Goal: Task Accomplishment & Management: Manage account settings

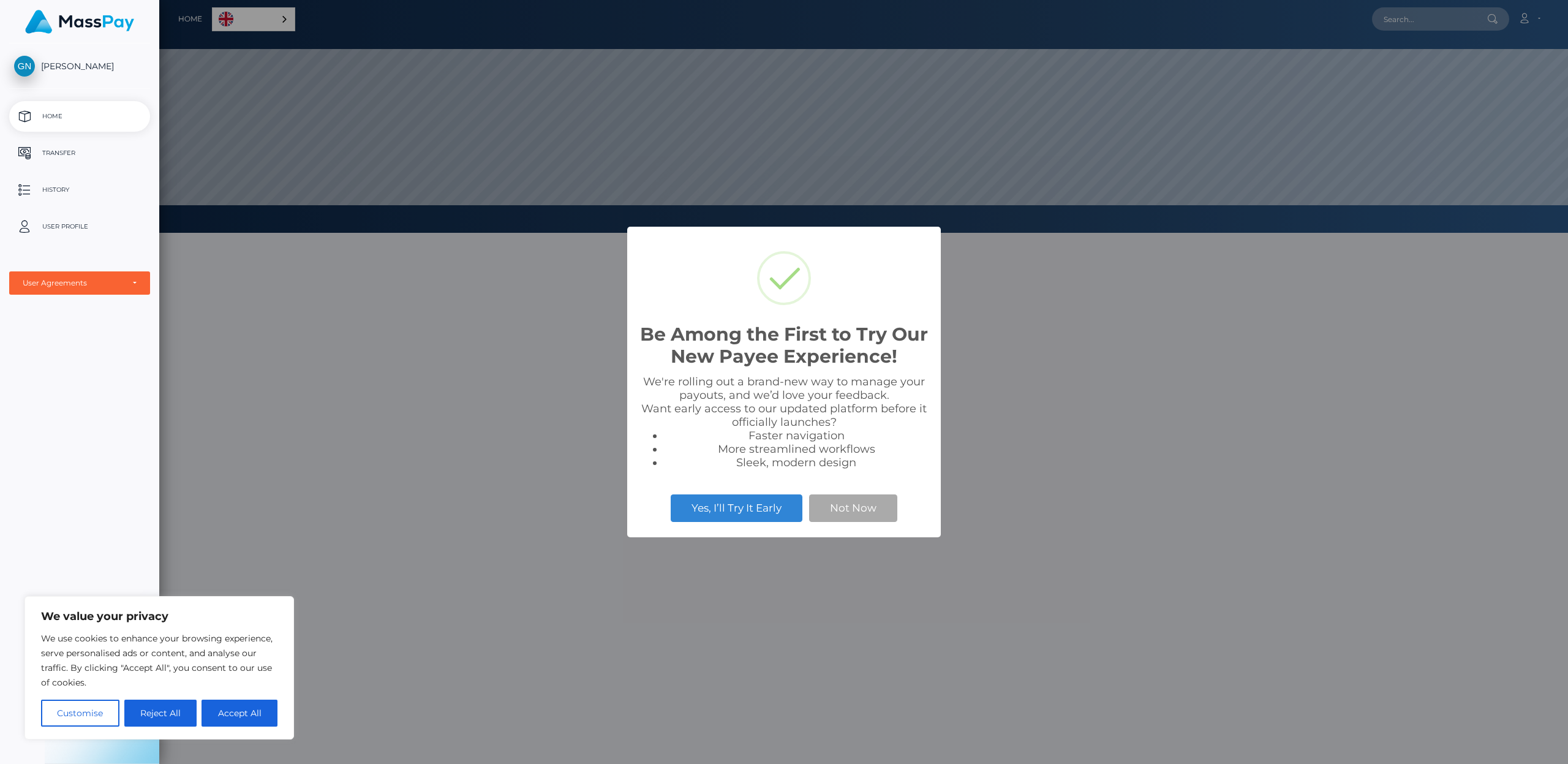
scroll to position [233, 1409]
click at [872, 504] on button "Not Now" at bounding box center [853, 508] width 88 height 27
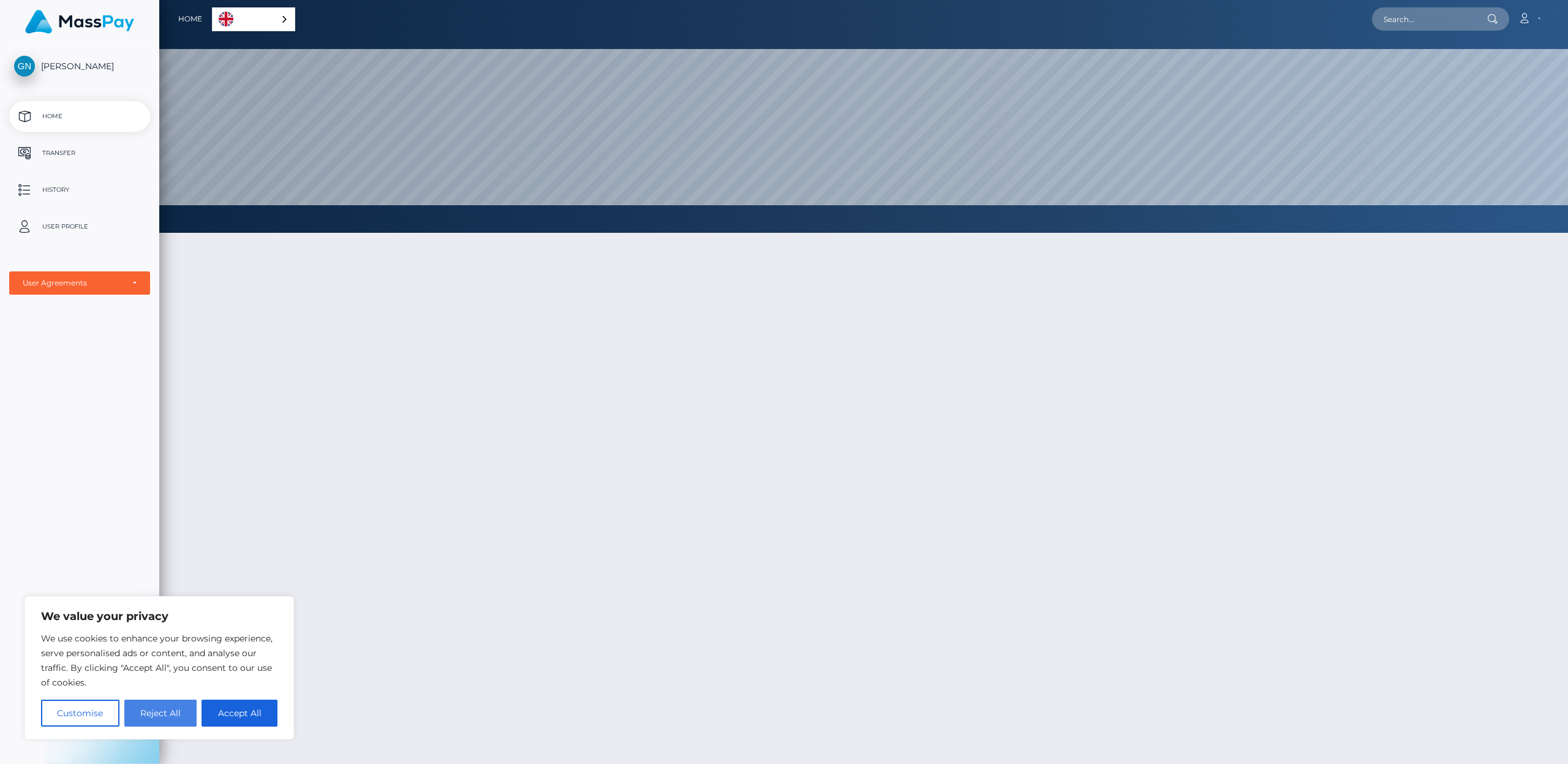
click at [188, 712] on button "Reject All" at bounding box center [161, 713] width 73 height 27
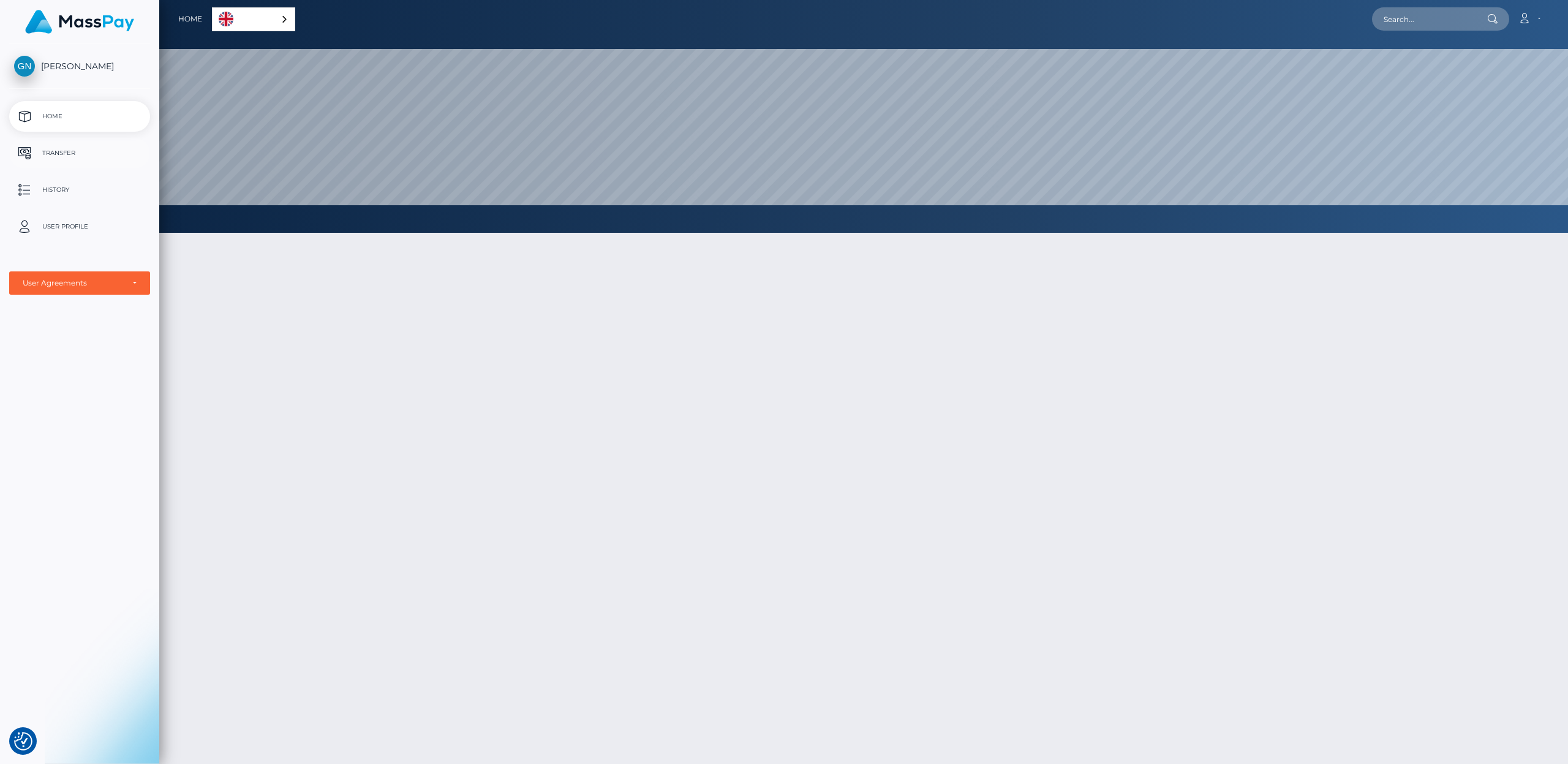
click at [66, 154] on p "Transfer" at bounding box center [79, 153] width 131 height 19
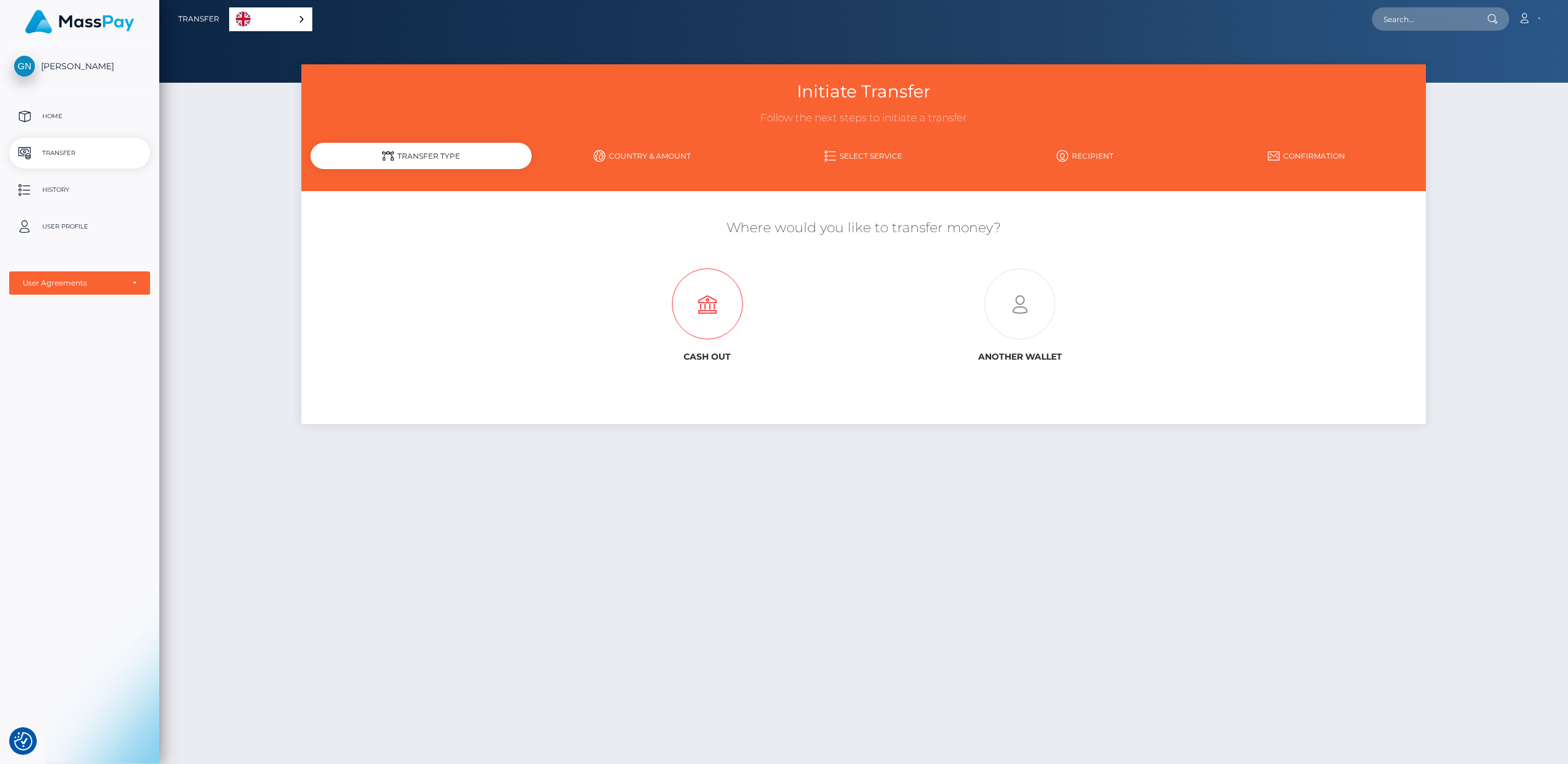
click at [703, 306] on icon at bounding box center [707, 304] width 313 height 71
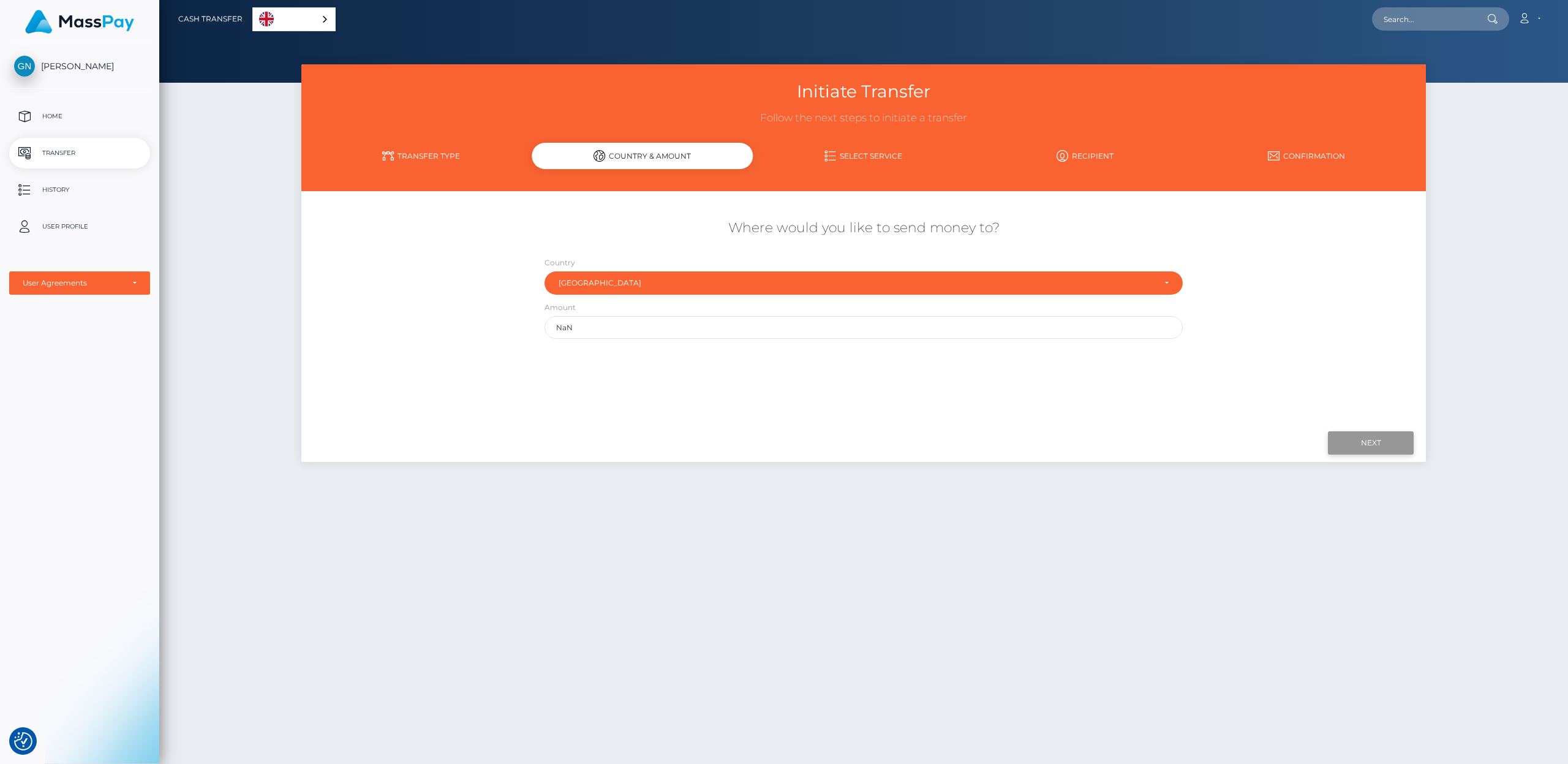
click at [1367, 444] on input "Next" at bounding box center [1371, 443] width 86 height 23
click at [424, 155] on link "Transfer Type" at bounding box center [421, 156] width 221 height 21
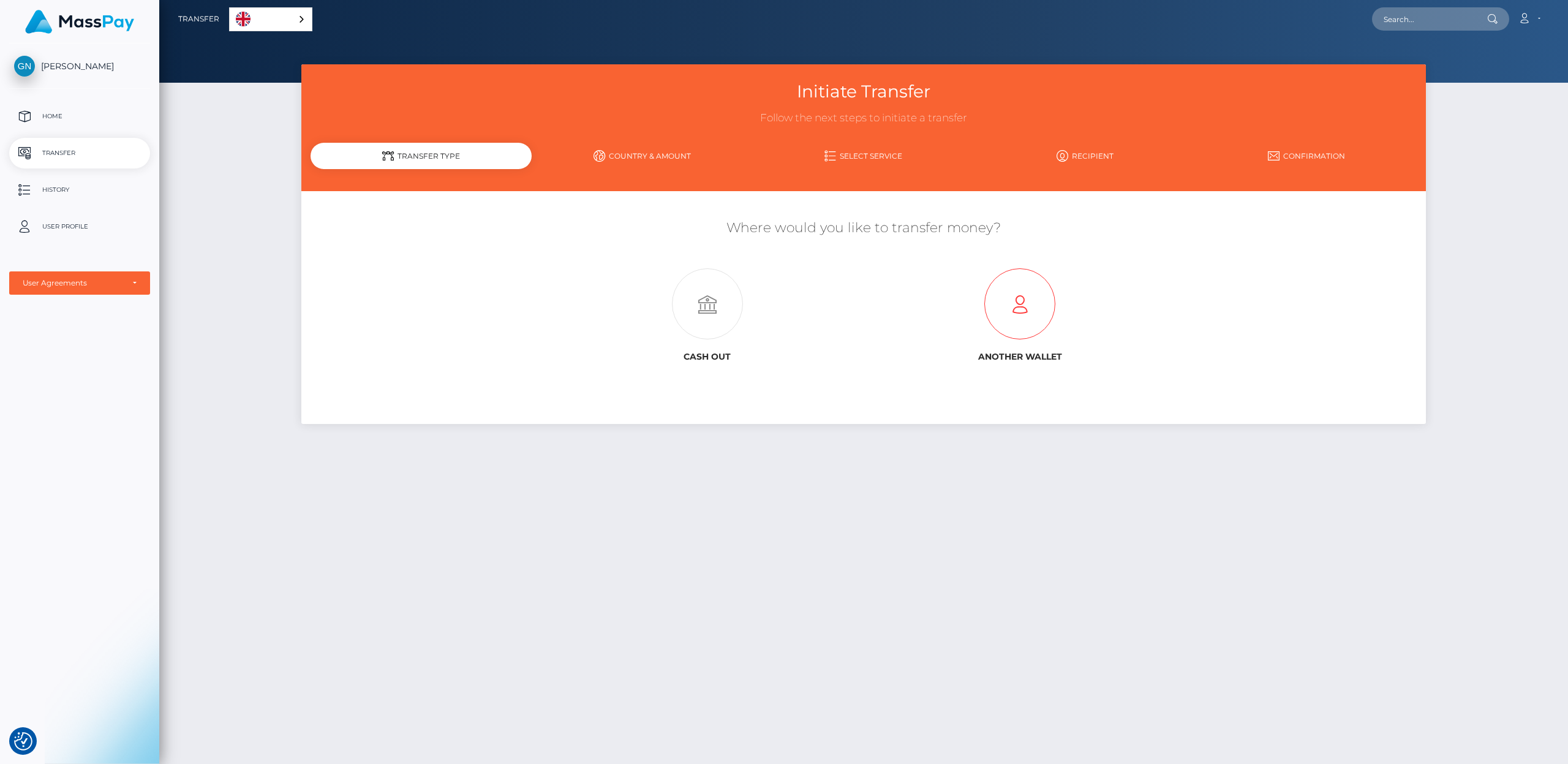
click at [1030, 311] on icon at bounding box center [1020, 304] width 313 height 71
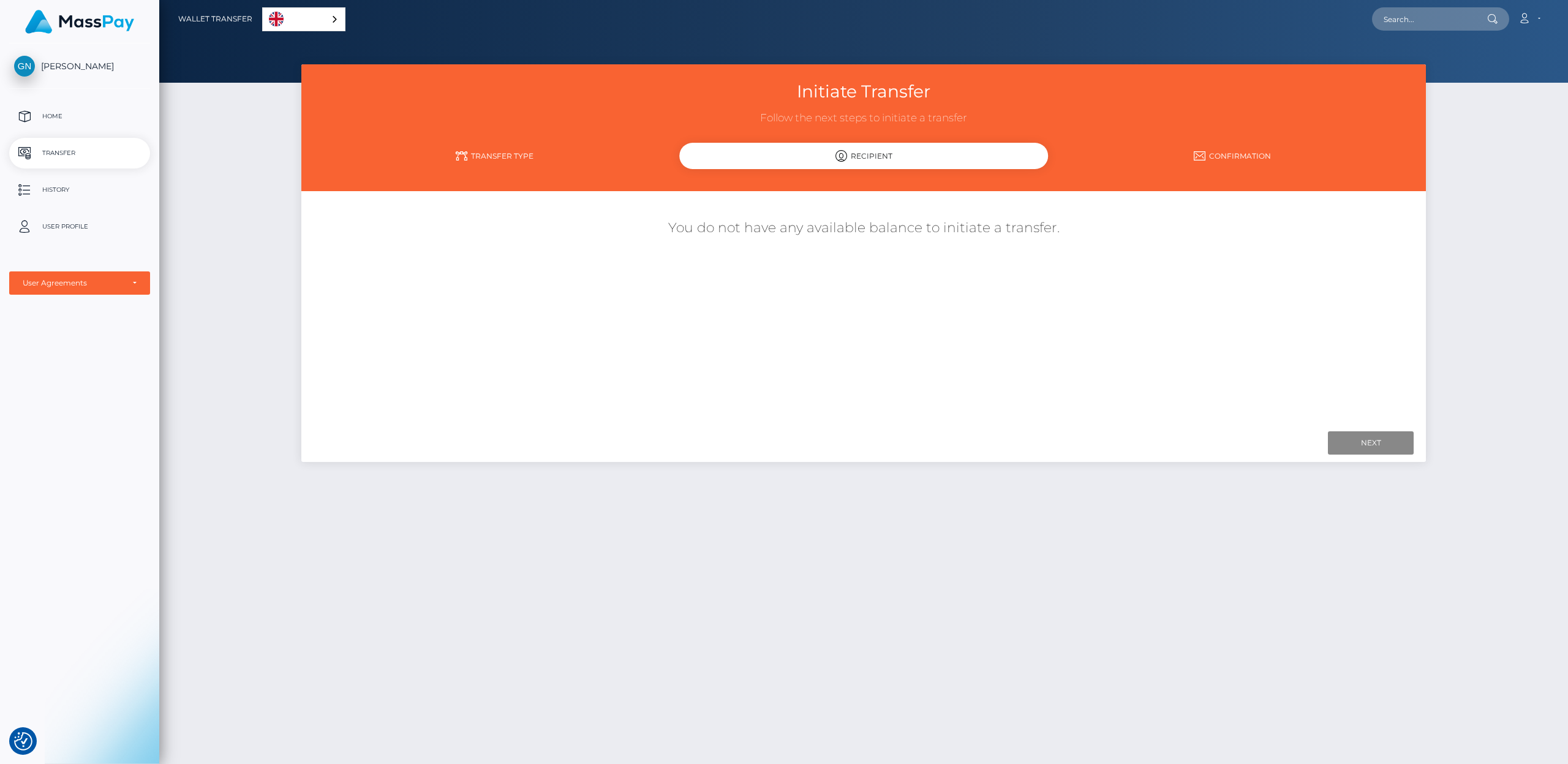
click at [855, 154] on div "Recipient" at bounding box center [863, 156] width 369 height 27
click at [1364, 444] on input "Next" at bounding box center [1371, 443] width 86 height 23
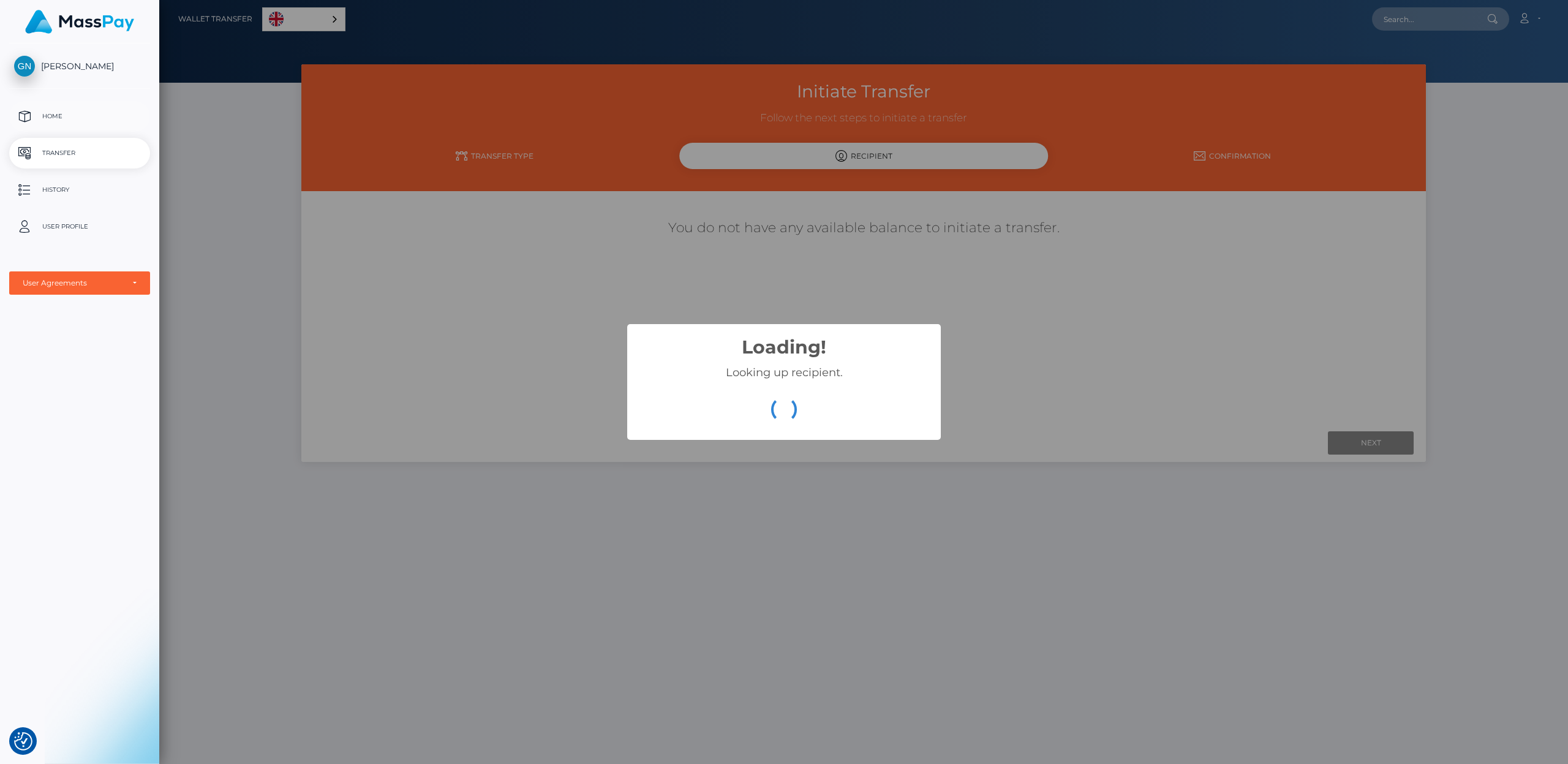
click at [59, 114] on p "Home" at bounding box center [79, 116] width 131 height 19
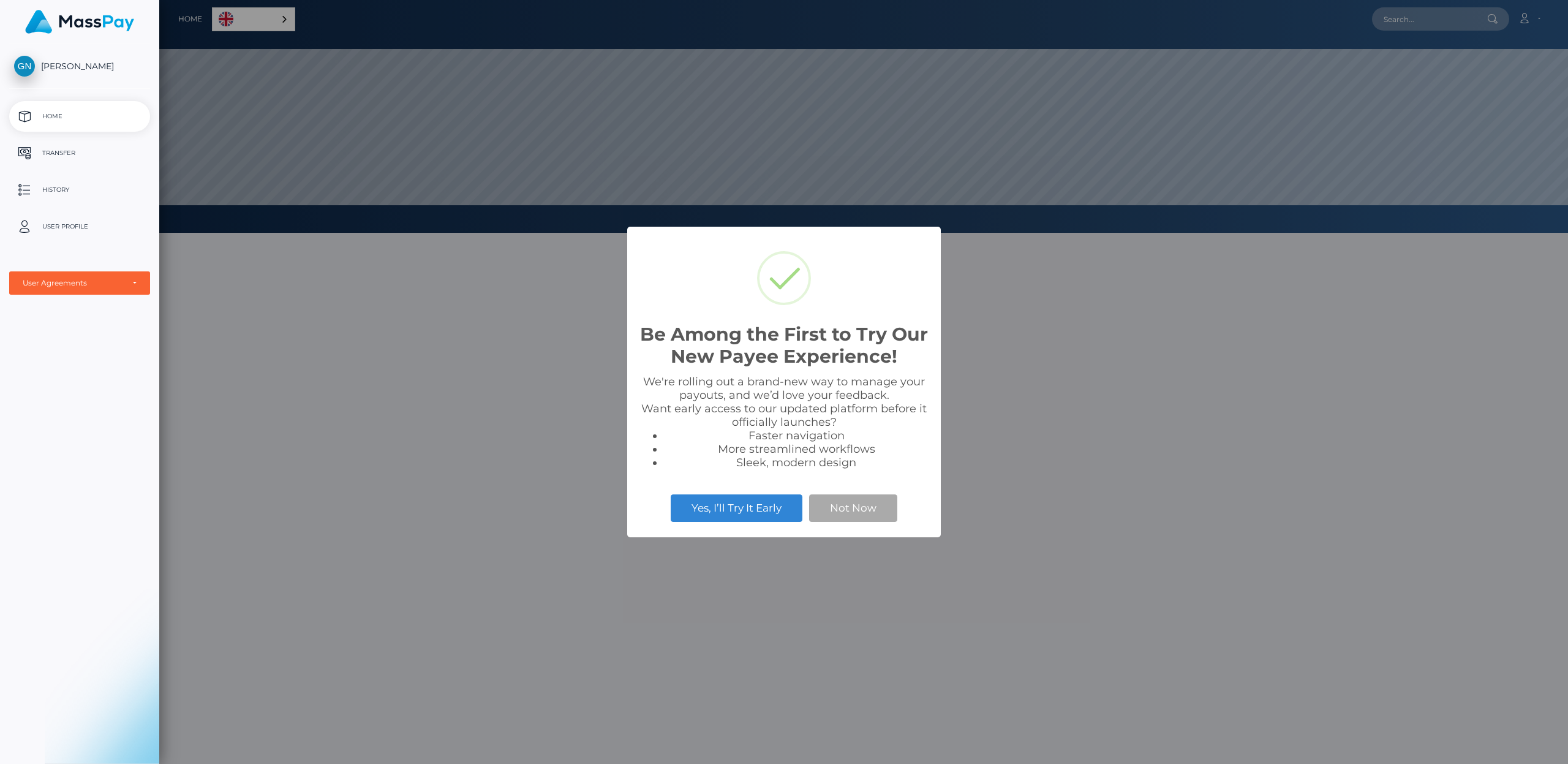
scroll to position [233, 1409]
click at [855, 513] on button "Not Now" at bounding box center [853, 508] width 88 height 27
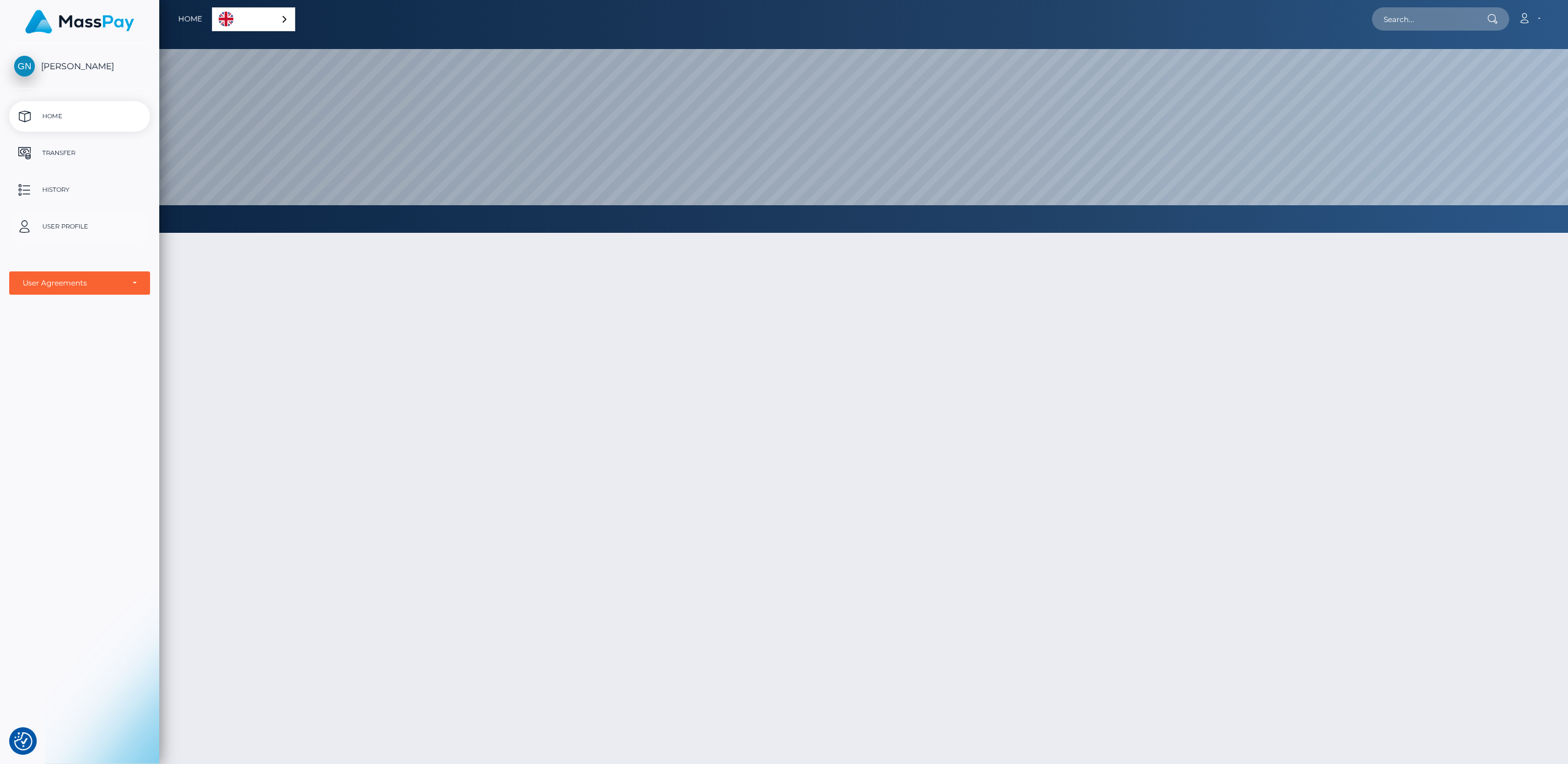
click at [55, 226] on p "User Profile" at bounding box center [79, 227] width 131 height 19
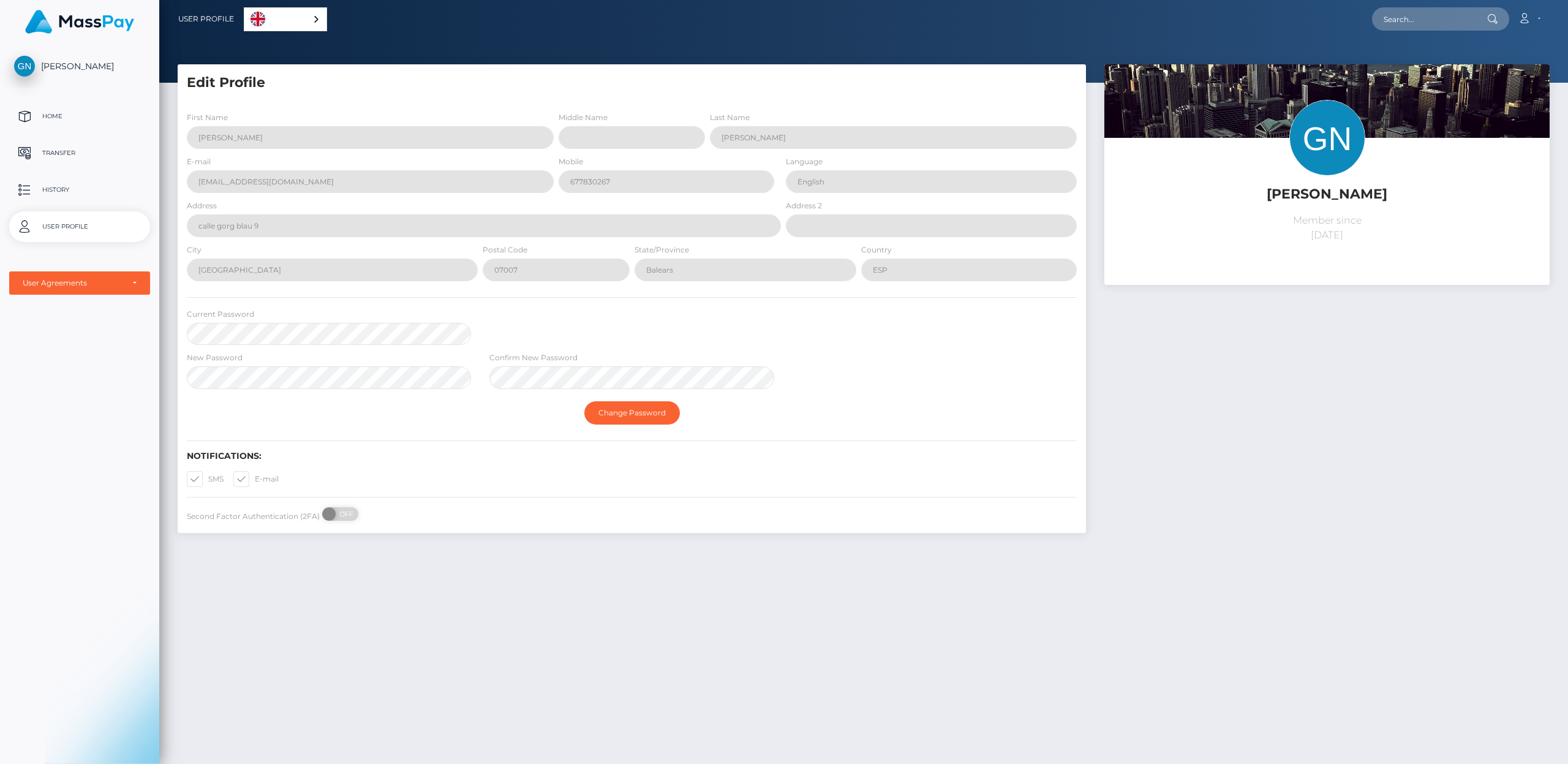
select select
click at [56, 57] on link "[PERSON_NAME]" at bounding box center [79, 65] width 159 height 21
click at [57, 62] on span "[PERSON_NAME]" at bounding box center [79, 66] width 141 height 11
